Goal: Find specific page/section: Find specific page/section

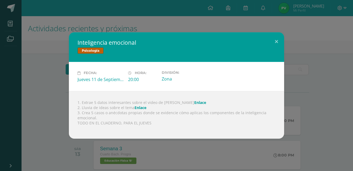
scroll to position [72, 0]
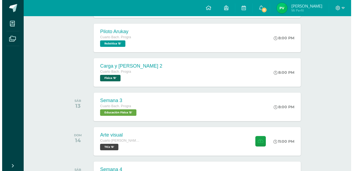
scroll to position [125, 0]
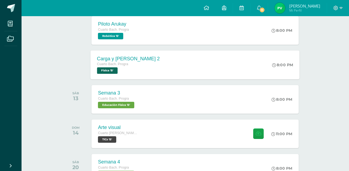
click at [144, 65] on div "Cuarto Bach. Progra" at bounding box center [128, 64] width 63 height 6
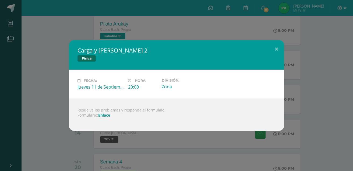
click at [106, 115] on link "Enlace" at bounding box center [104, 115] width 12 height 5
